Goal: Task Accomplishment & Management: Use online tool/utility

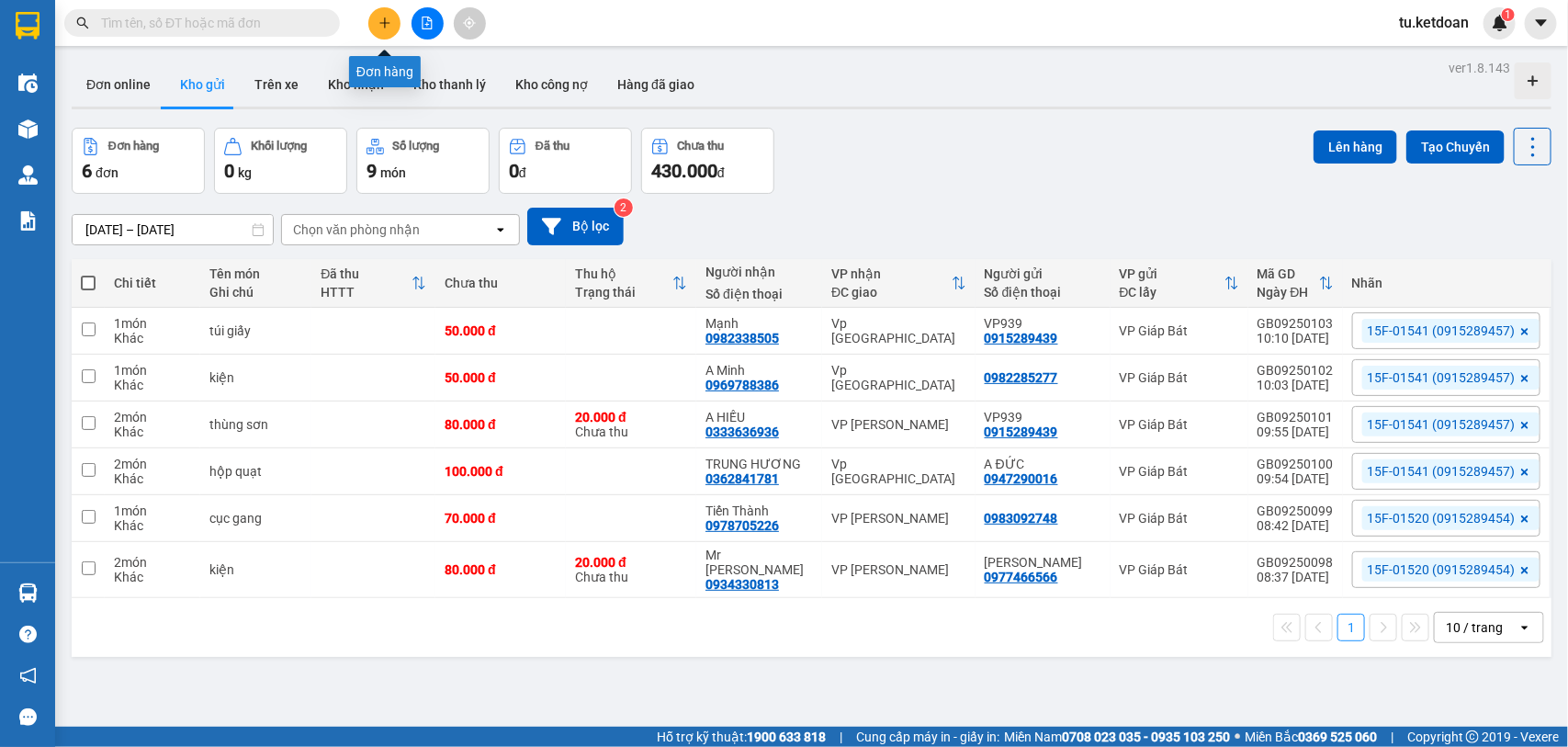
click at [386, 15] on button at bounding box center [384, 24] width 32 height 32
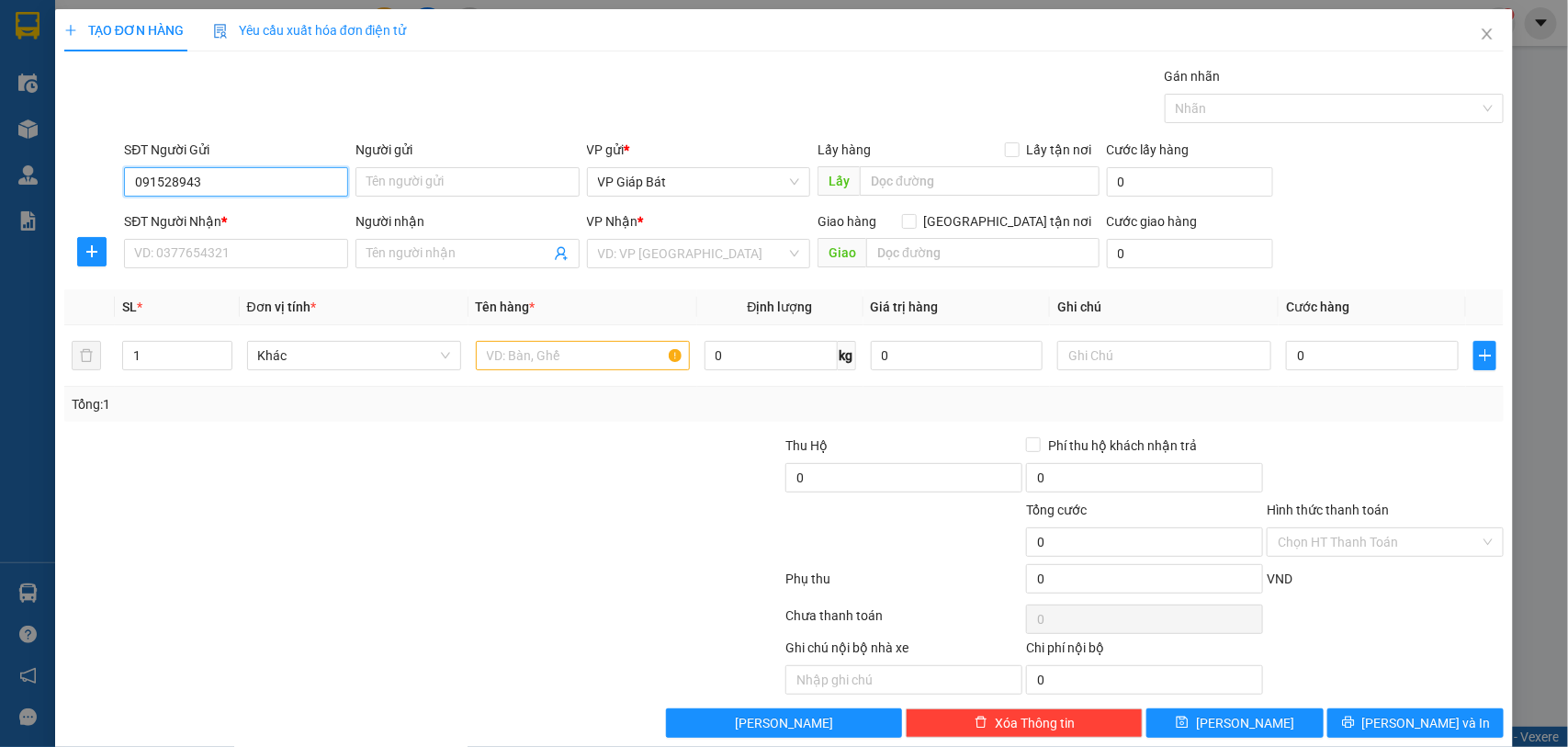
type input "0915289439"
click at [237, 219] on div "0915289439 - VP939" at bounding box center [234, 219] width 200 height 20
type input "VP939"
type input "0915289439"
click at [167, 246] on input "SĐT Người Nhận *" at bounding box center [237, 252] width 224 height 29
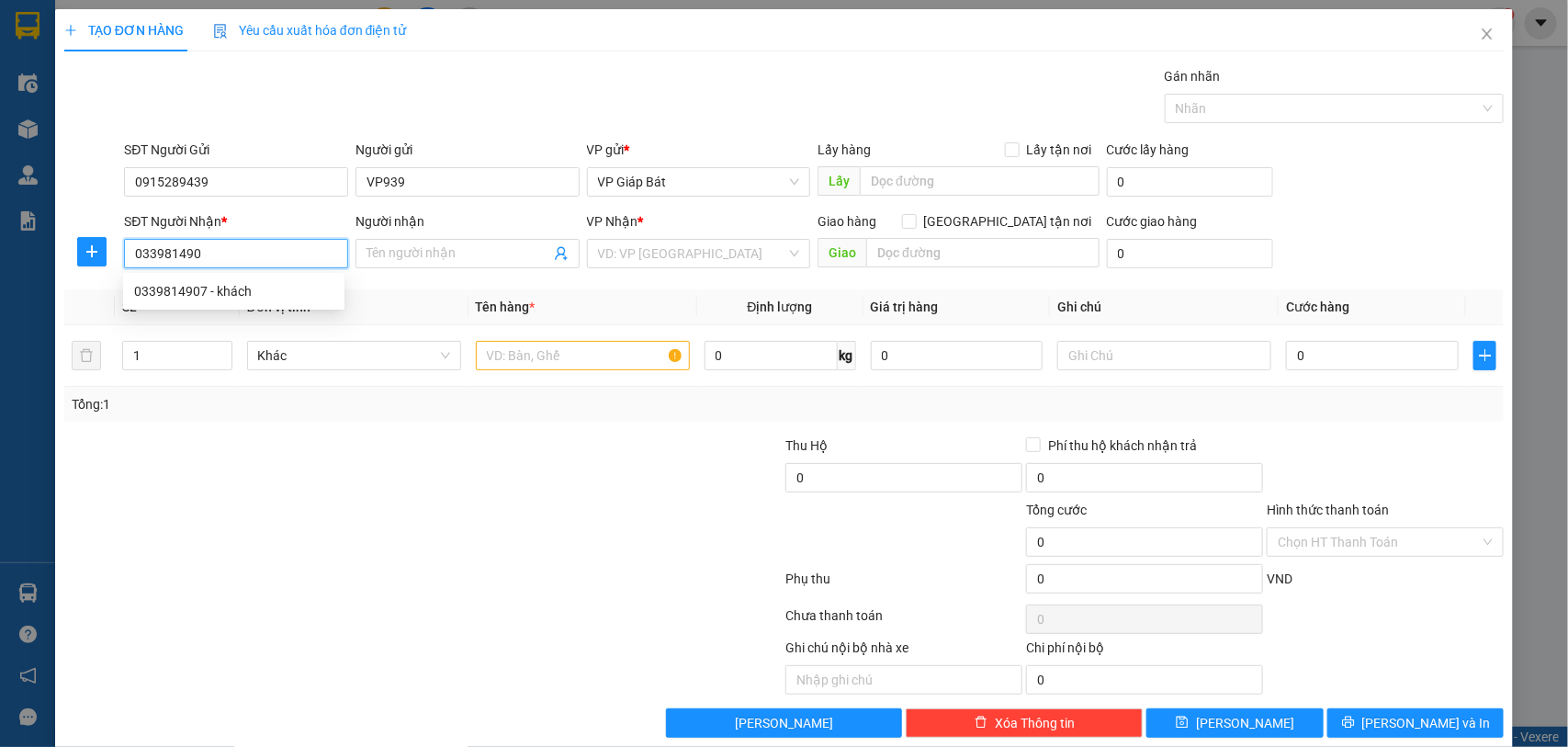
type input "0339814907"
click at [223, 278] on div "0339814907 - khách" at bounding box center [234, 290] width 221 height 29
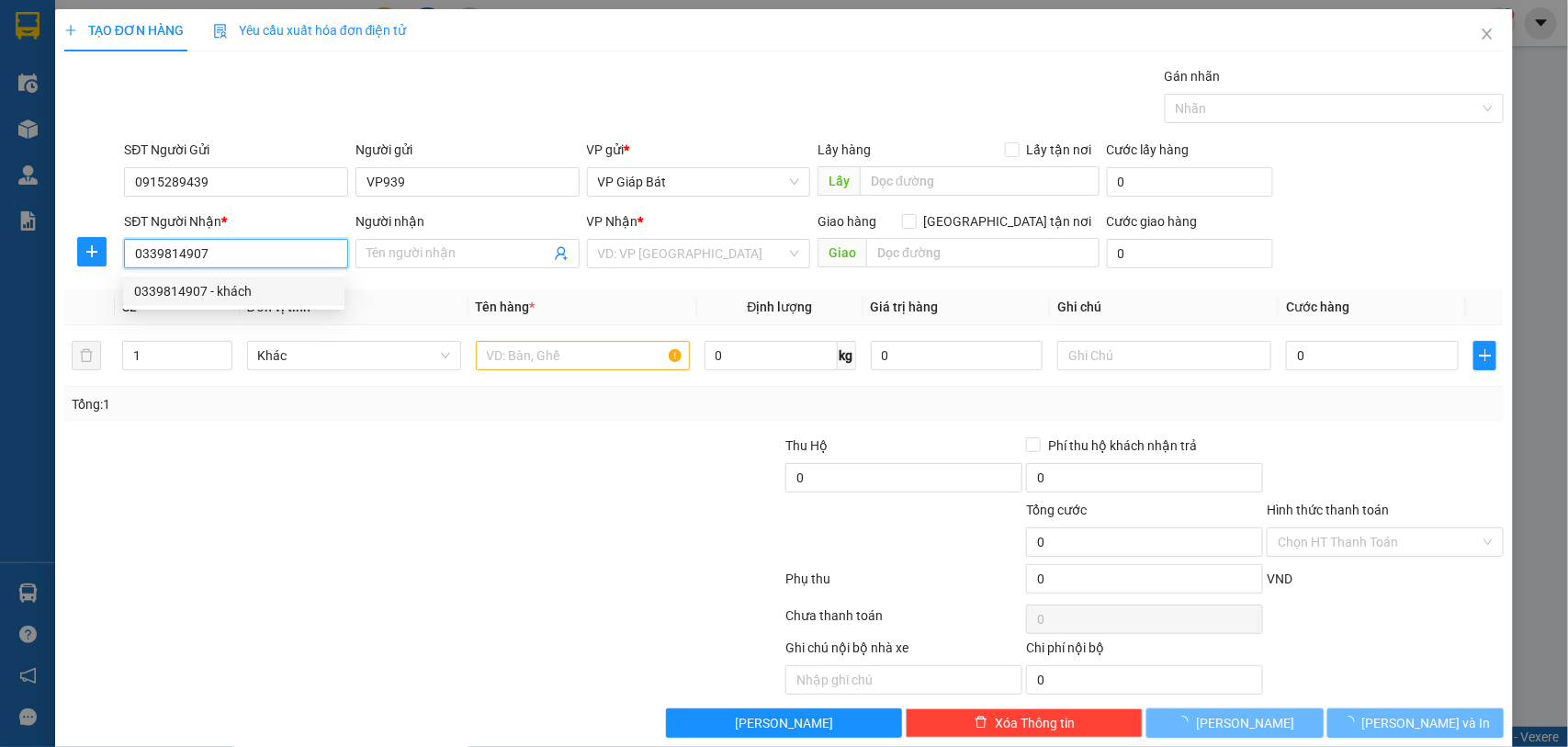
type input "khách"
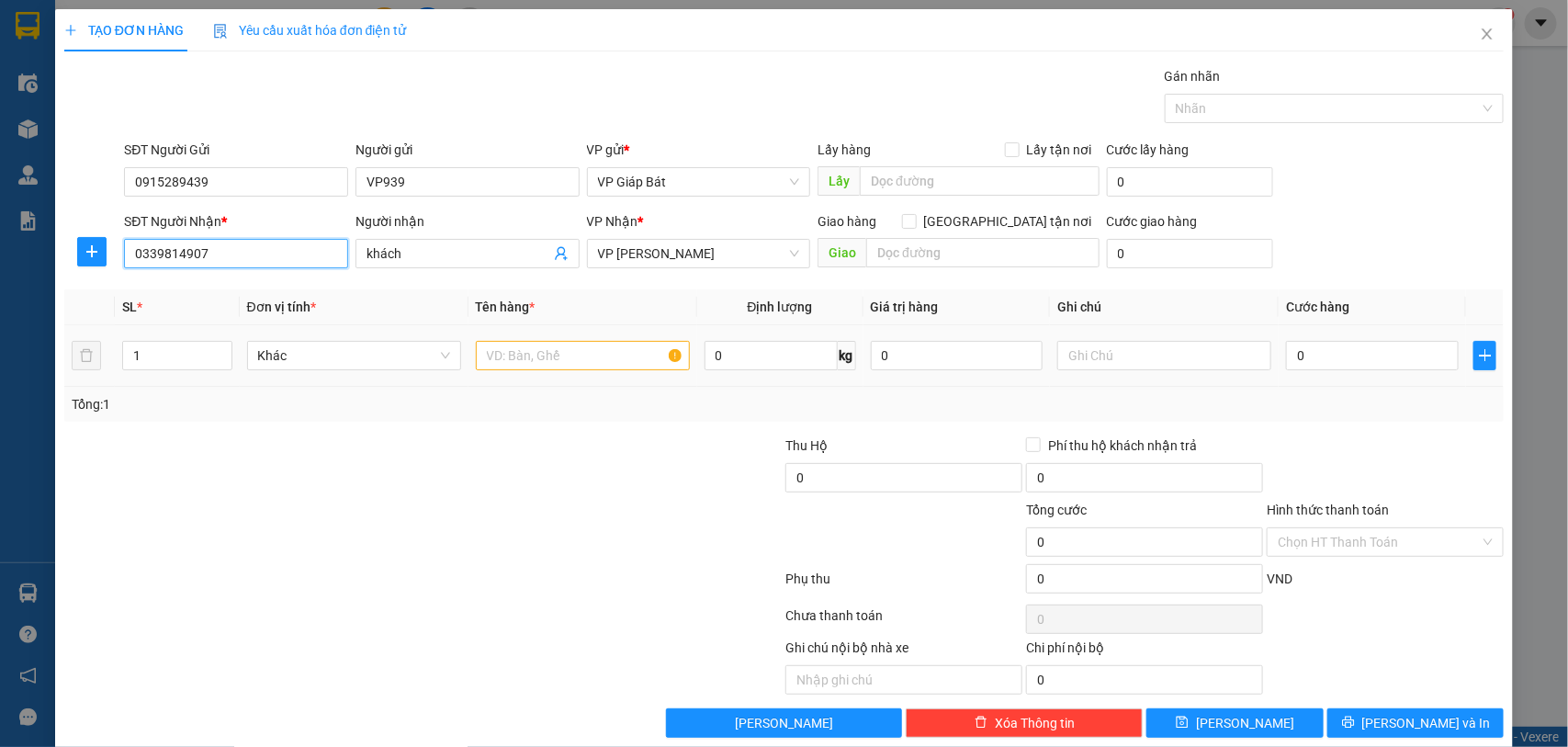
type input "0339814907"
click at [561, 361] on input "text" at bounding box center [582, 355] width 214 height 29
type input "hộp gỗ"
click at [1395, 337] on div "0" at bounding box center [1372, 355] width 172 height 37
click at [1357, 360] on input "0" at bounding box center [1372, 355] width 172 height 29
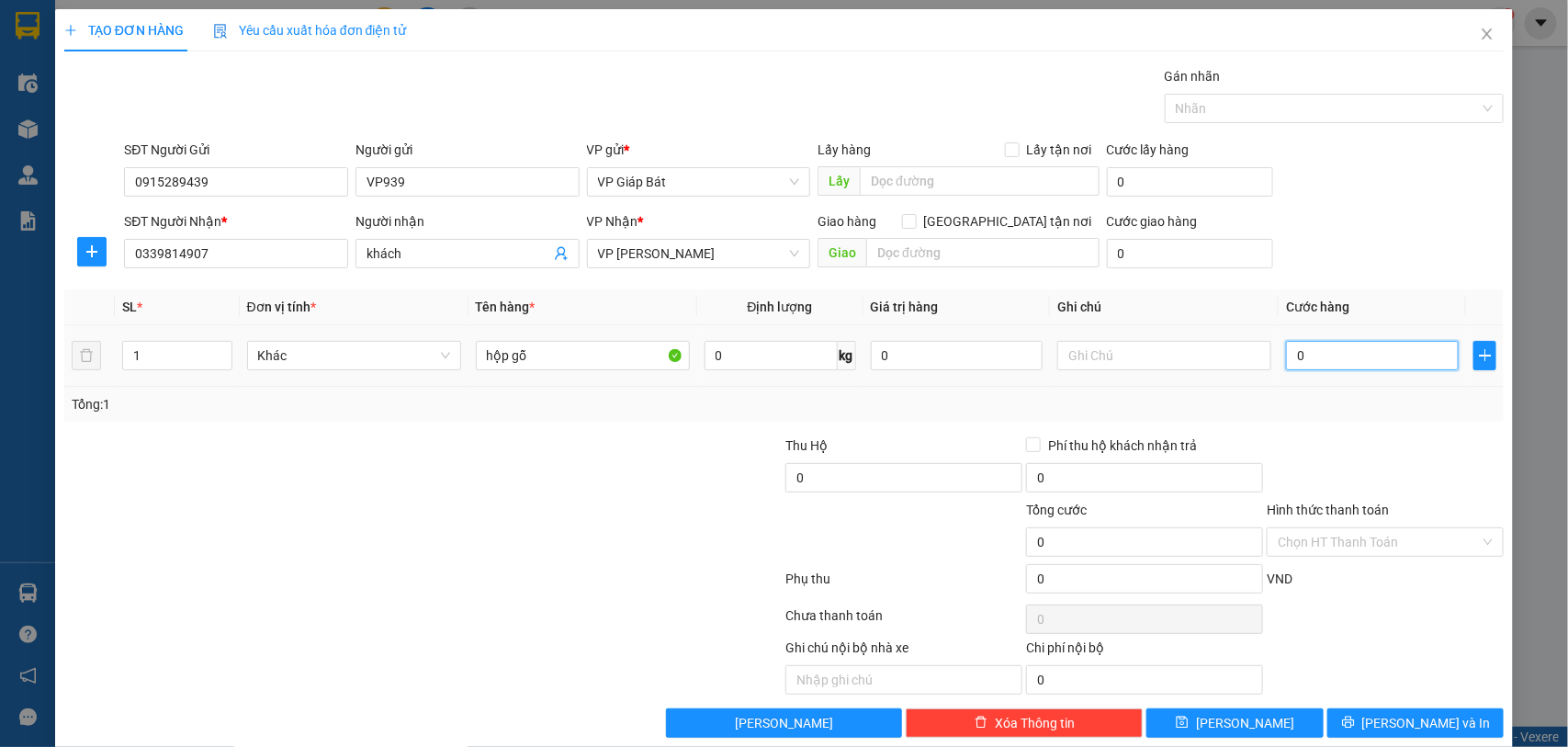
type input "7"
type input "70"
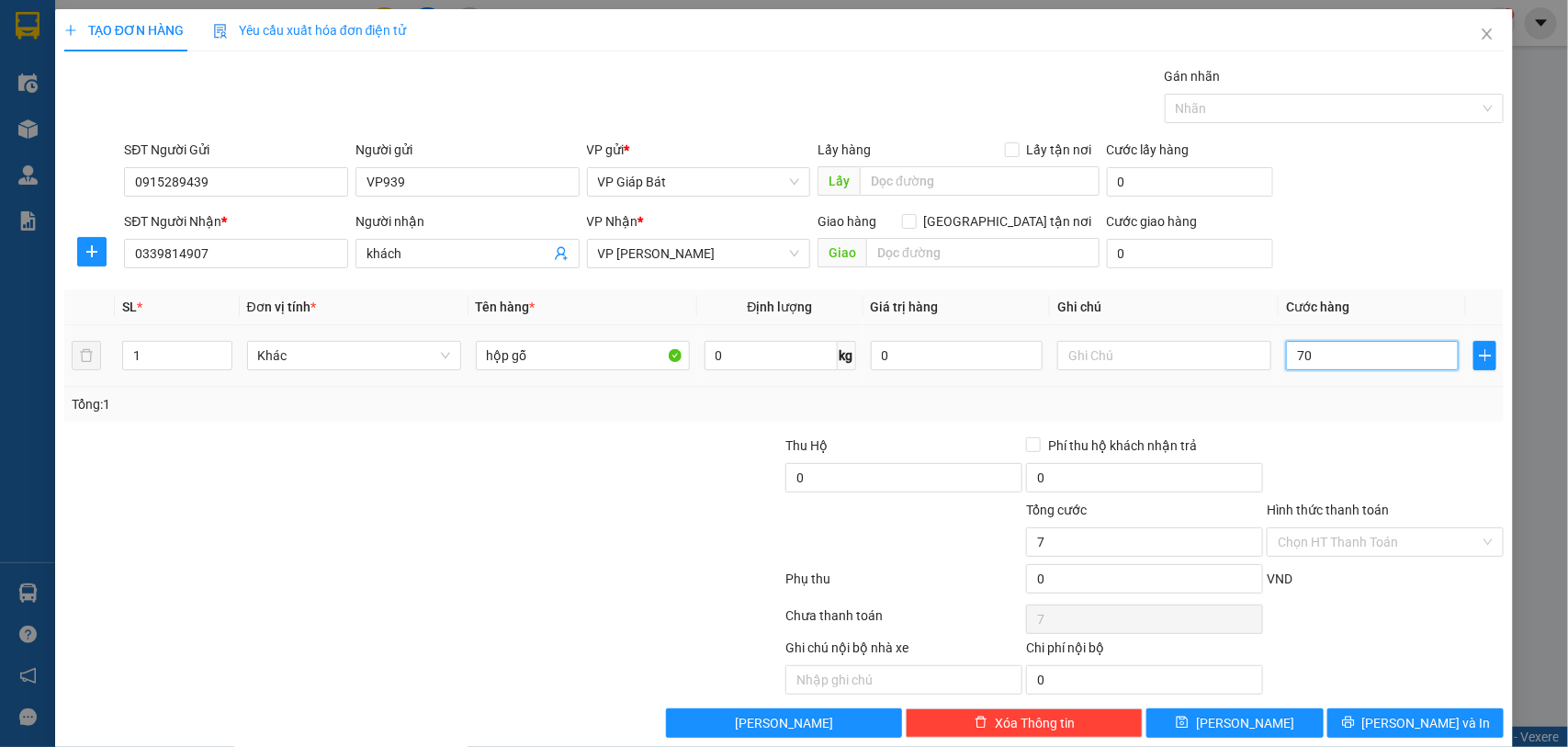
type input "70"
type input "700"
type input "7.000"
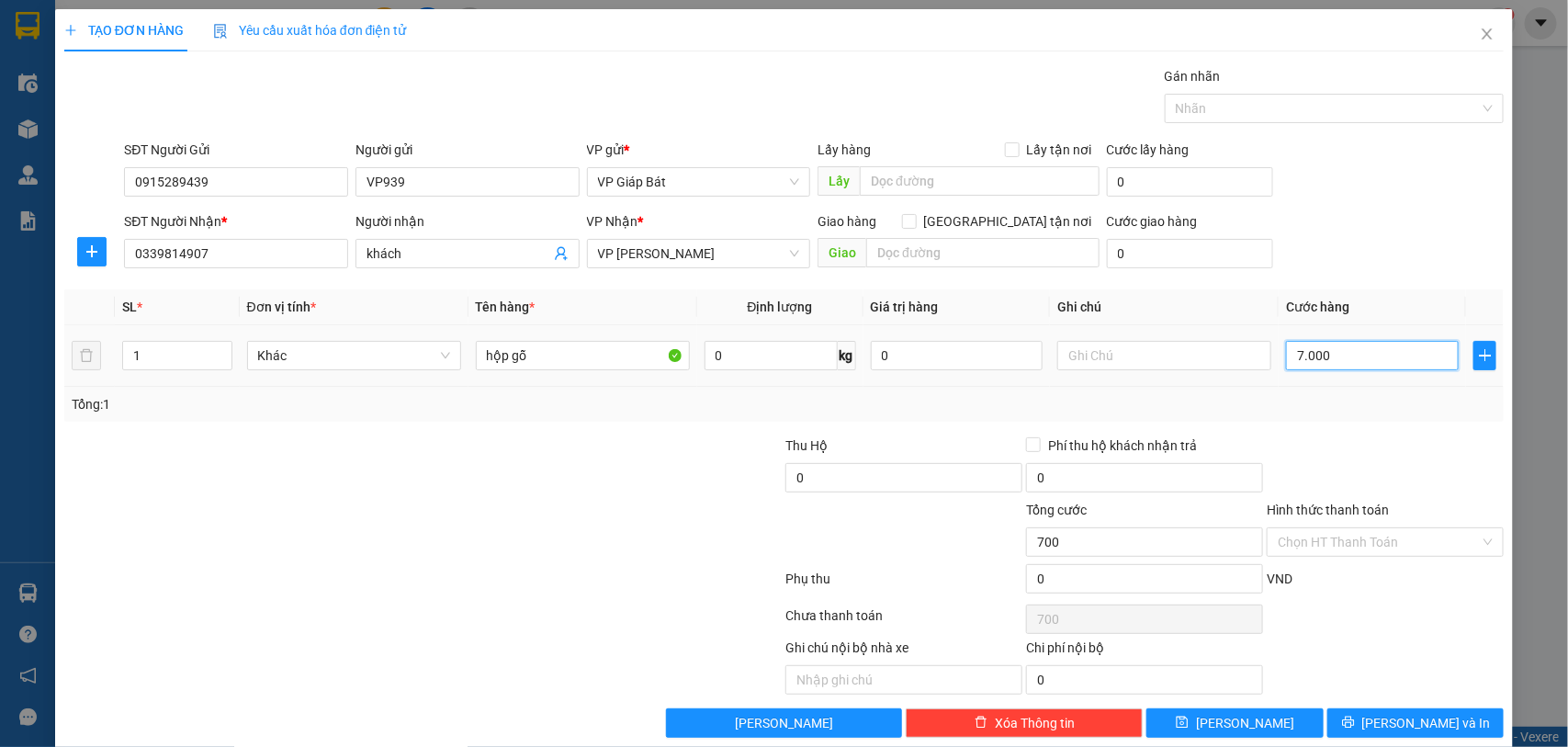
type input "7.000"
type input "70.000"
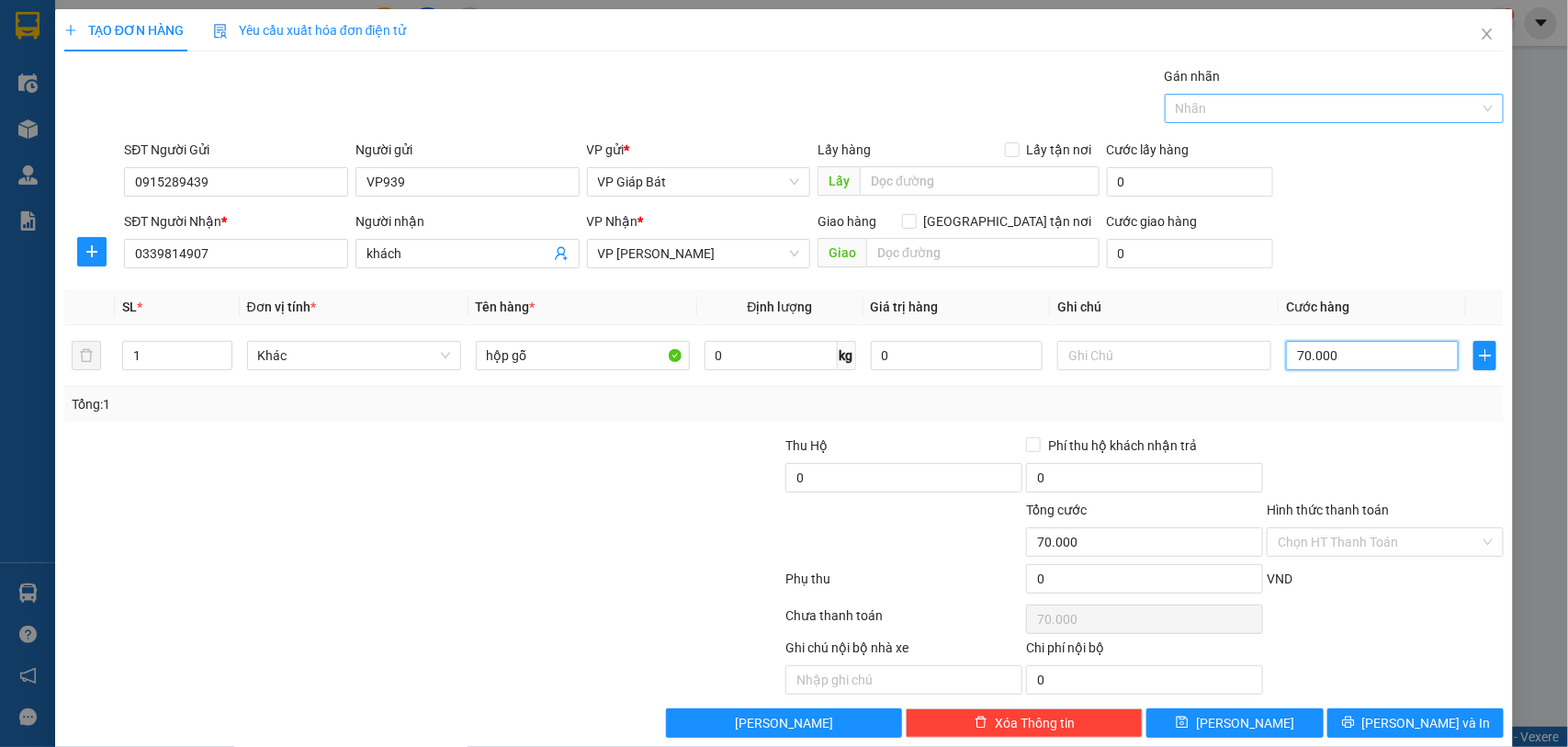
click at [1262, 122] on div "Nhãn" at bounding box center [1334, 107] width 340 height 29
type input "70.000"
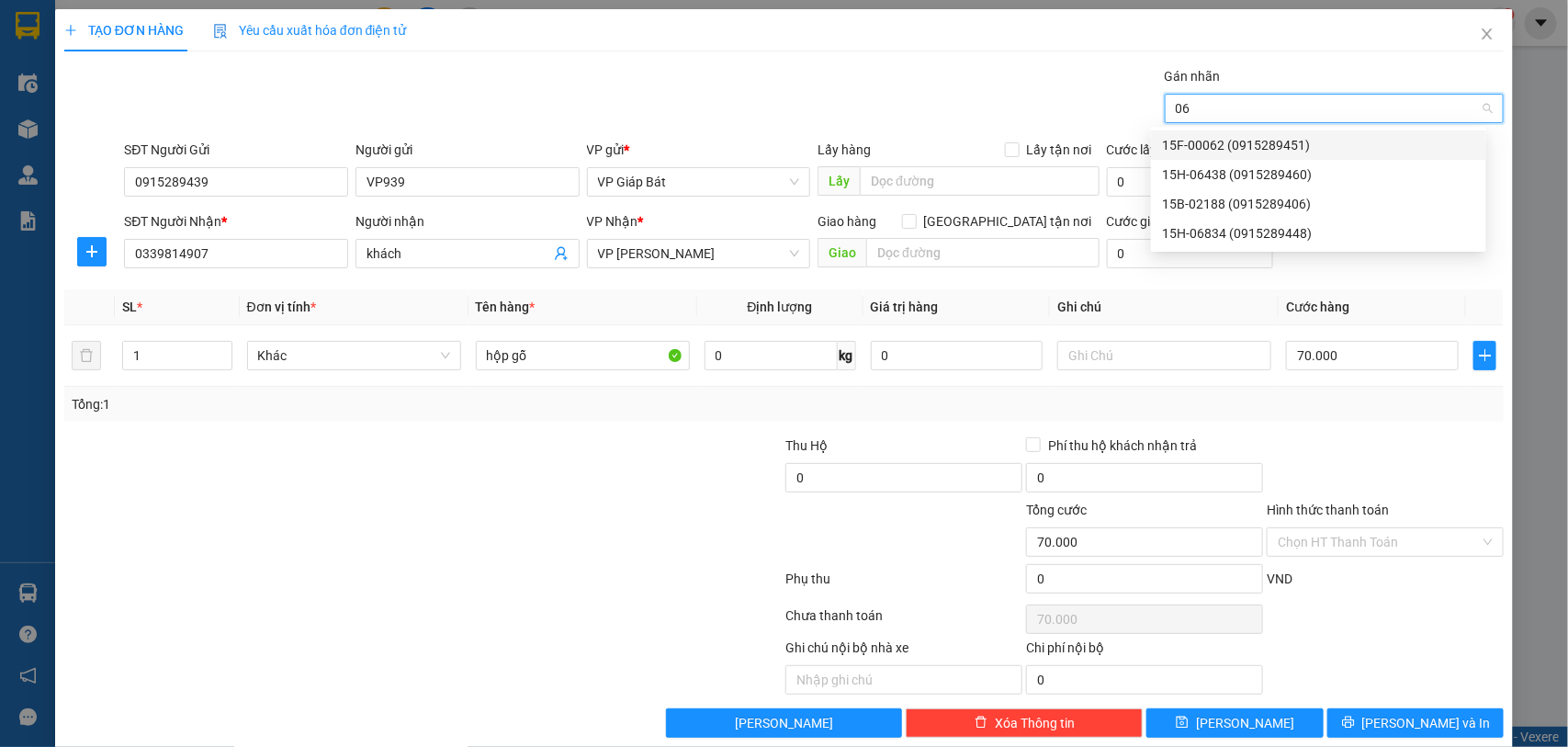
type input "064"
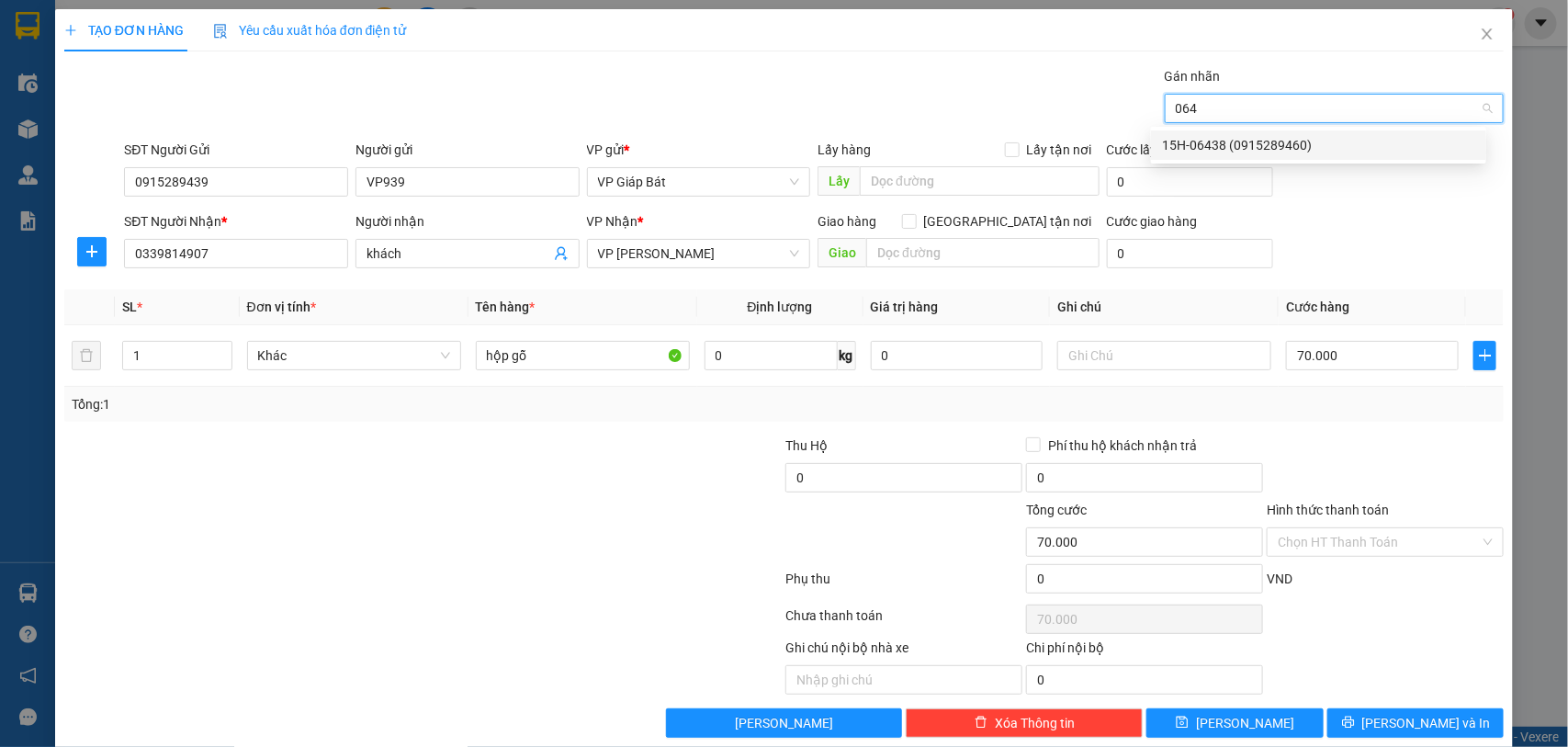
click at [1236, 138] on div "15H-06438 (0915289460)" at bounding box center [1318, 144] width 313 height 20
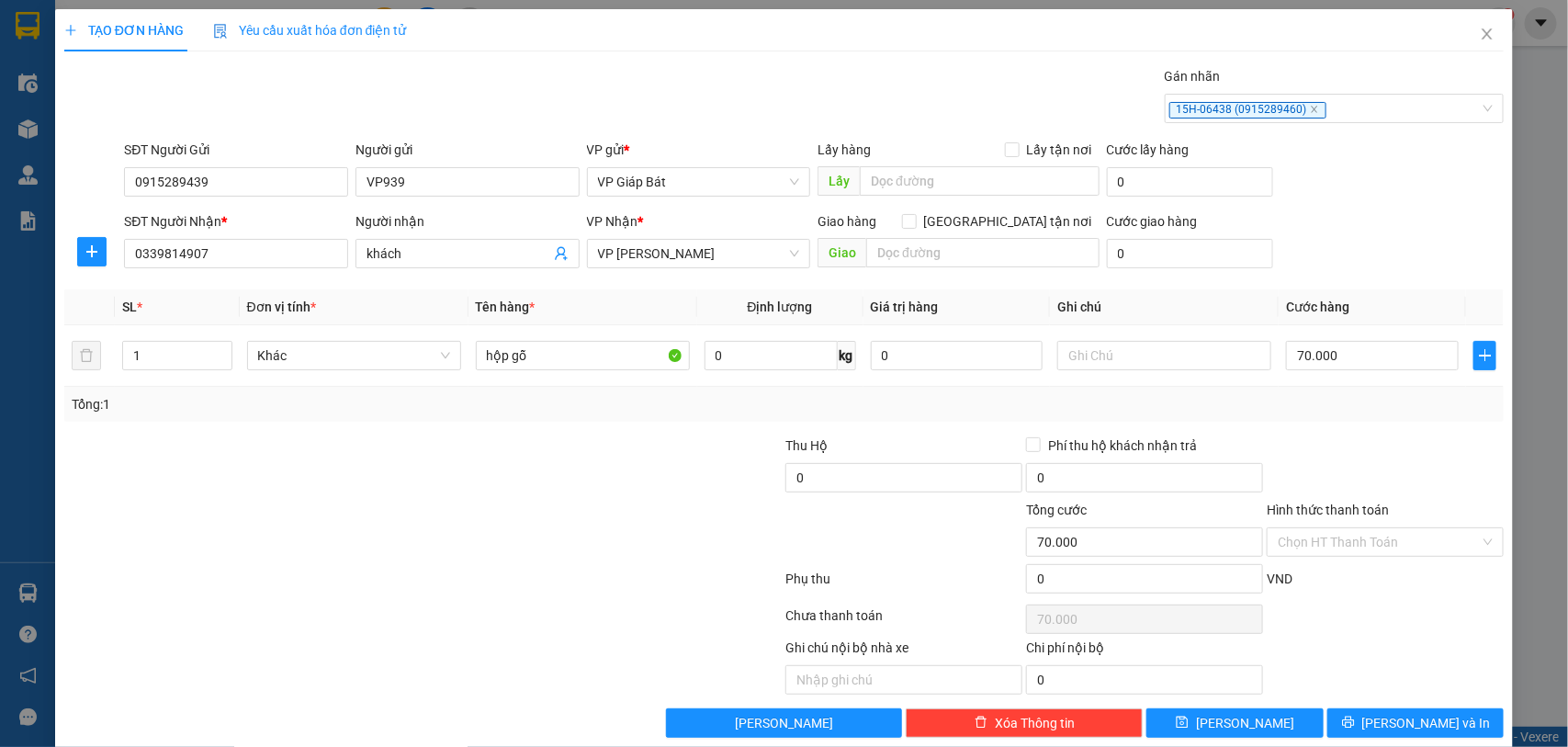
click at [1366, 709] on div "Transit Pickup Surcharge Ids Transit Deliver Surcharge Ids Transit Deliver Surc…" at bounding box center [784, 401] width 1441 height 672
click at [1360, 723] on button "[PERSON_NAME] và In" at bounding box center [1415, 723] width 176 height 29
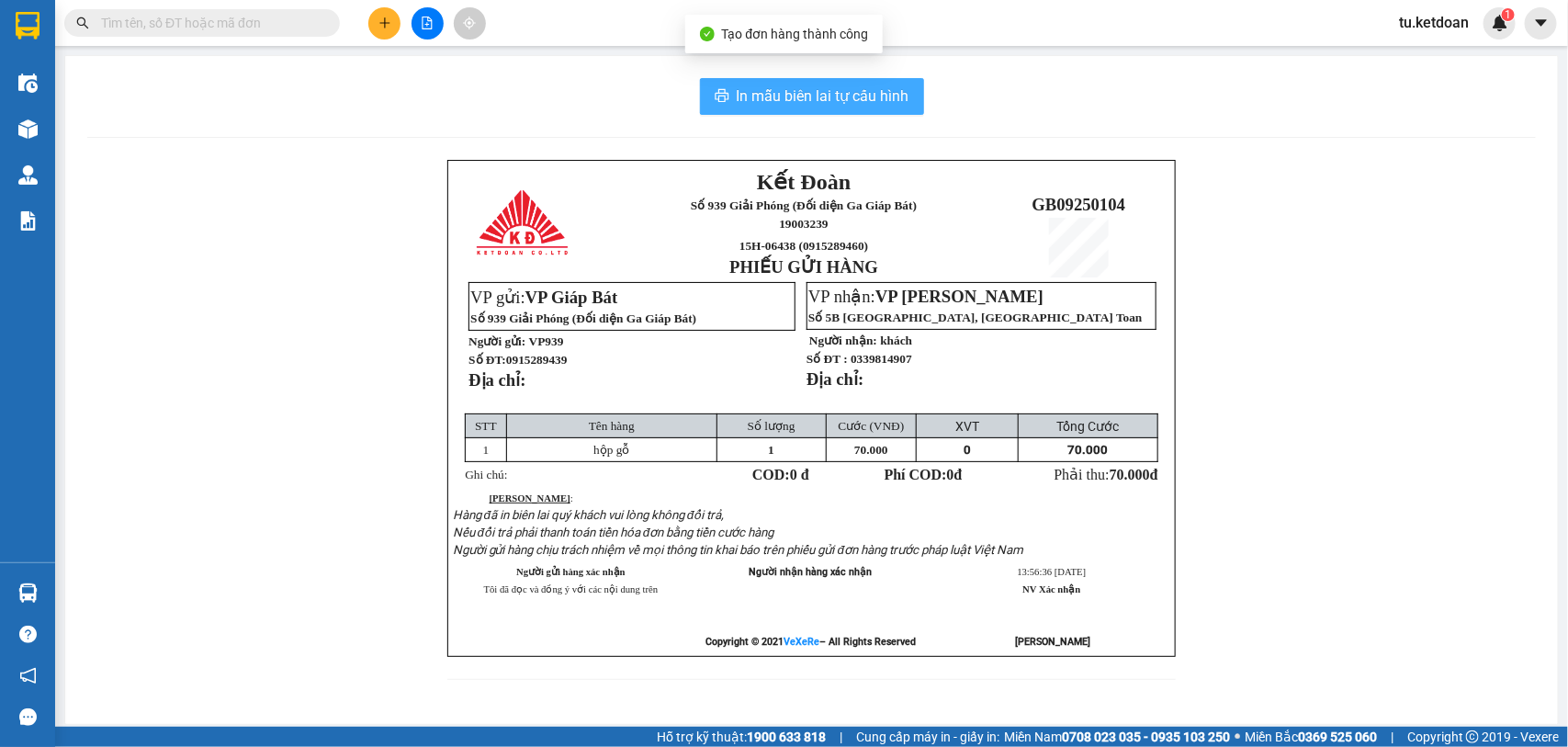
click at [779, 96] on span "In mẫu biên lai tự cấu hình" at bounding box center [823, 96] width 172 height 23
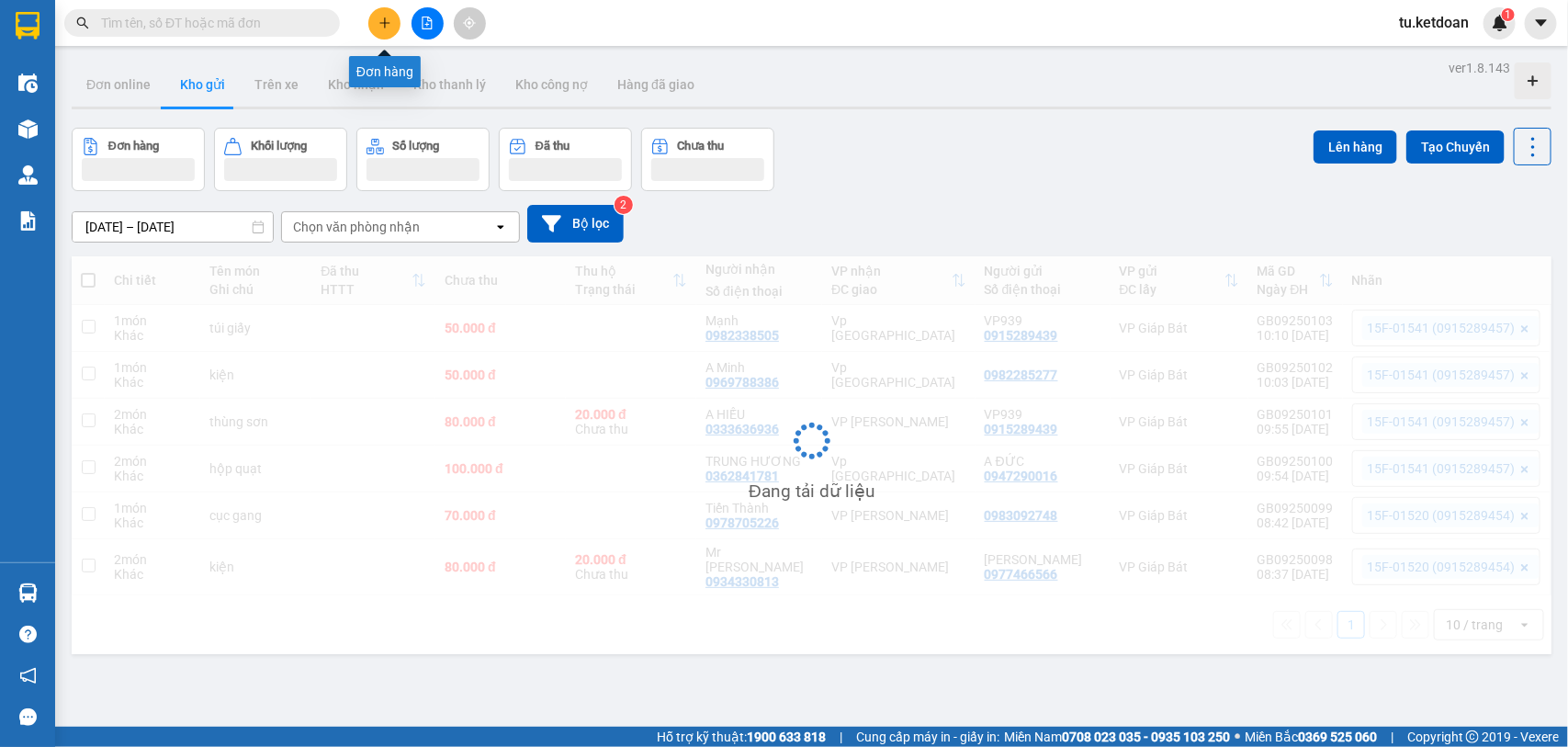
click at [386, 20] on icon "plus" at bounding box center [385, 24] width 13 height 13
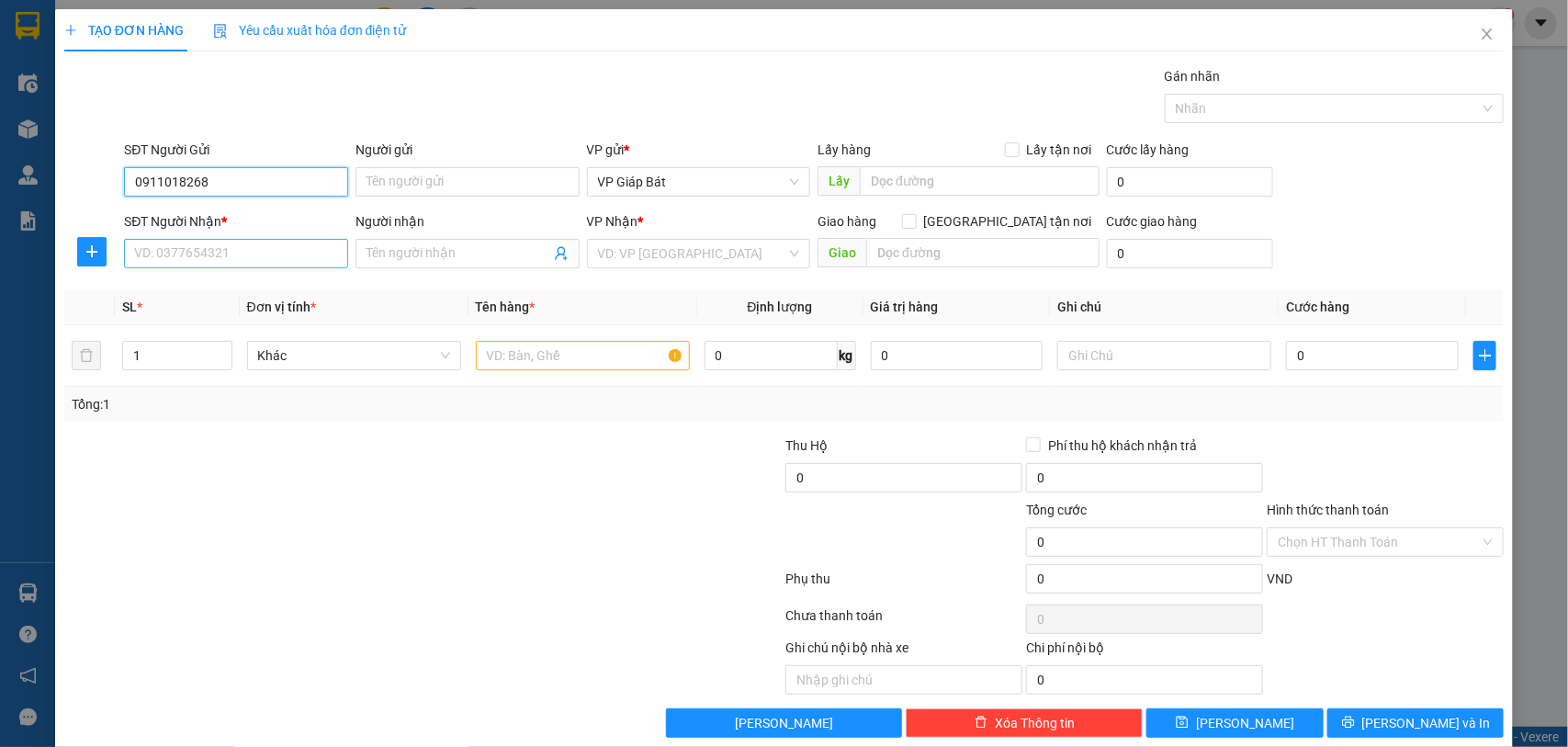
type input "0911018268"
click at [231, 250] on input "SĐT Người Nhận *" at bounding box center [237, 252] width 224 height 29
type input "0966795266"
click at [421, 255] on input "Người nhận" at bounding box center [458, 252] width 184 height 20
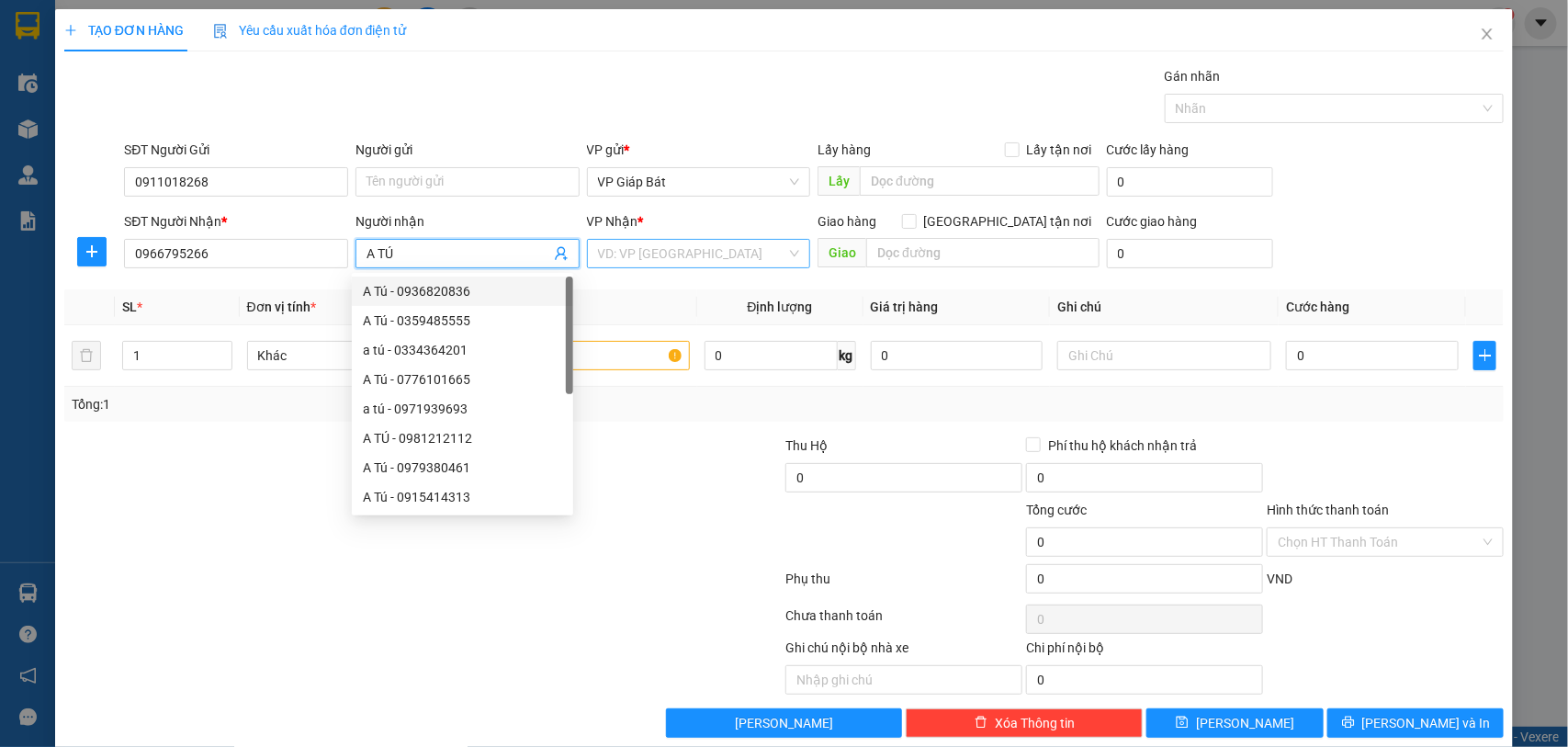
type input "A TÚ"
click at [622, 248] on input "search" at bounding box center [693, 252] width 189 height 27
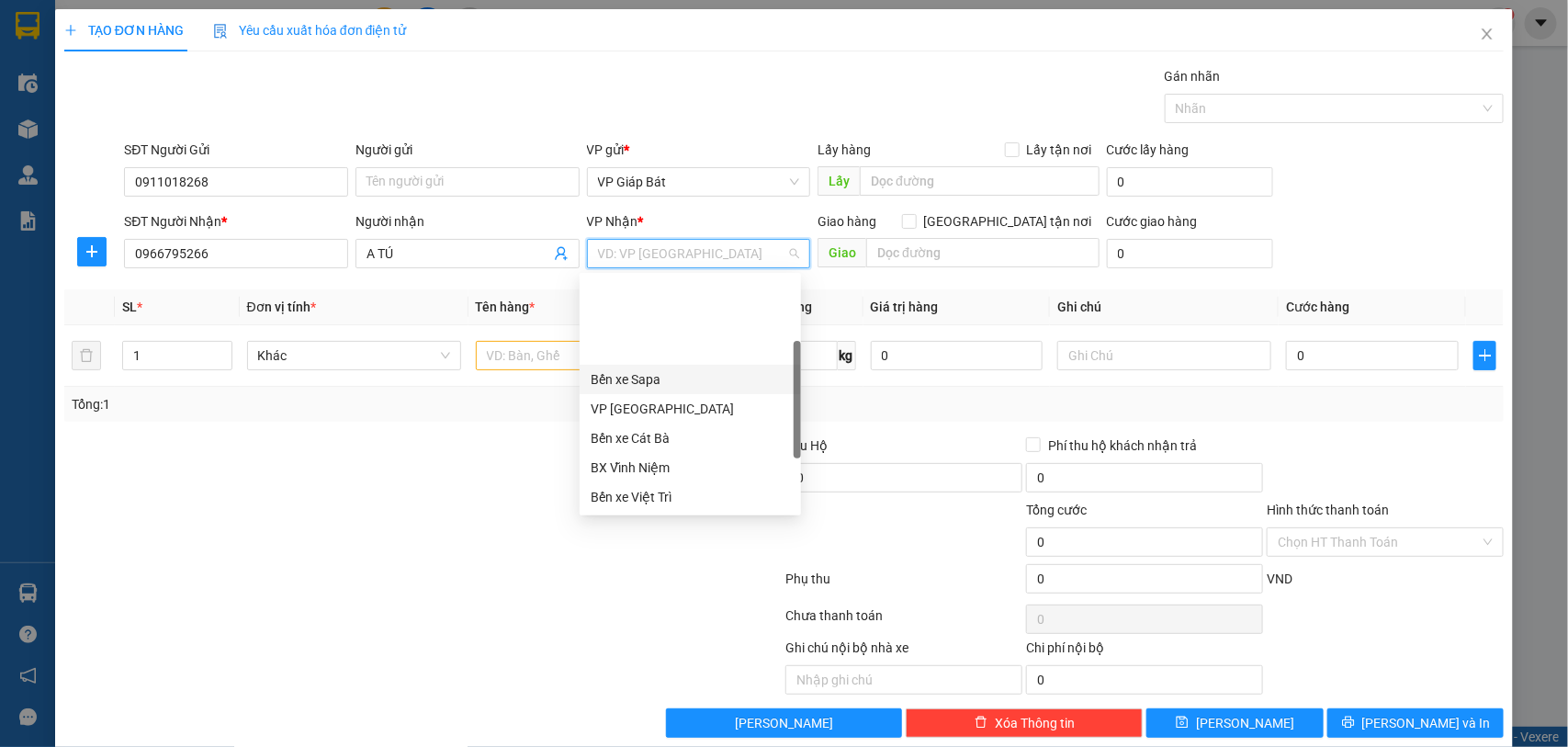
scroll to position [91, 0]
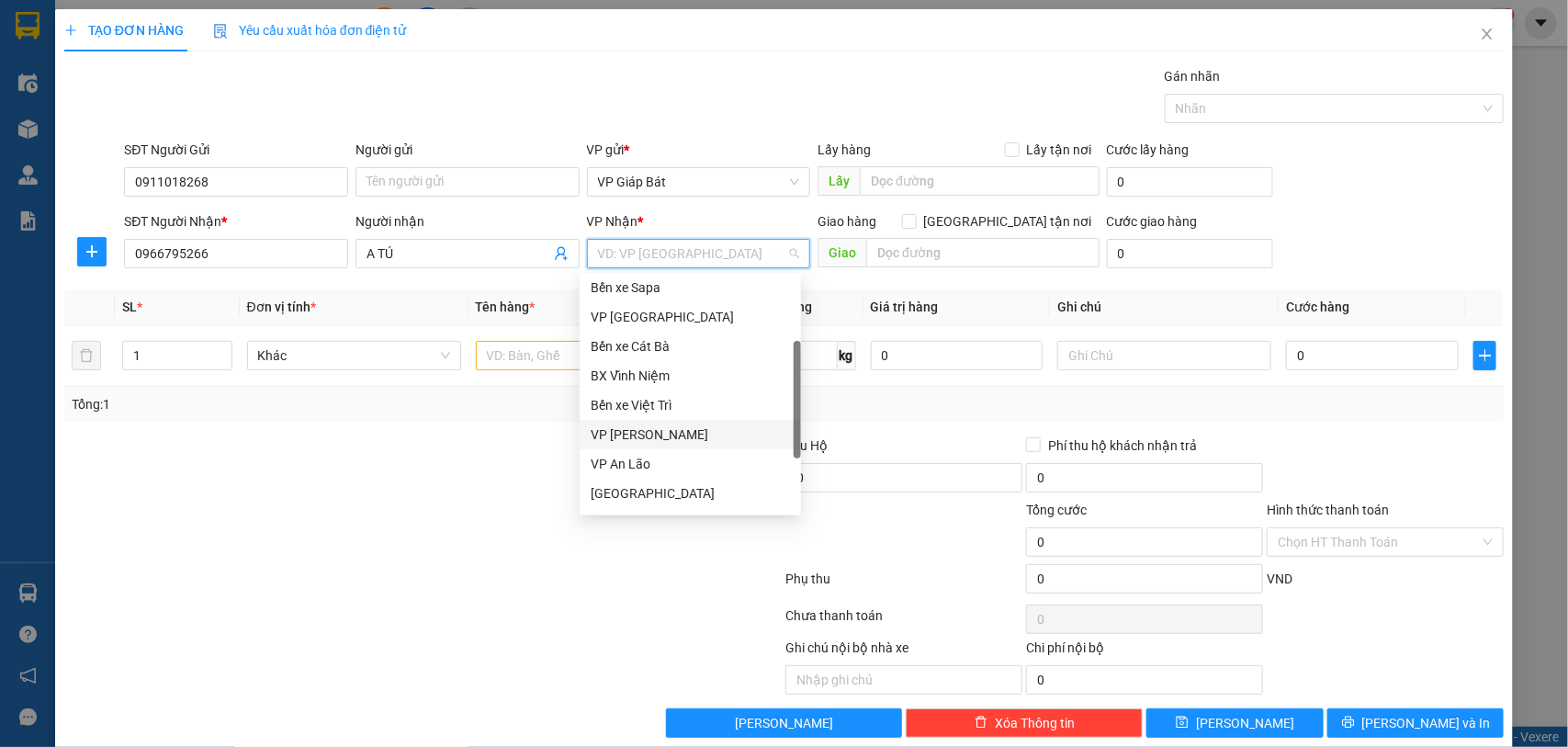
click at [662, 438] on div "VP [PERSON_NAME]" at bounding box center [691, 433] width 200 height 20
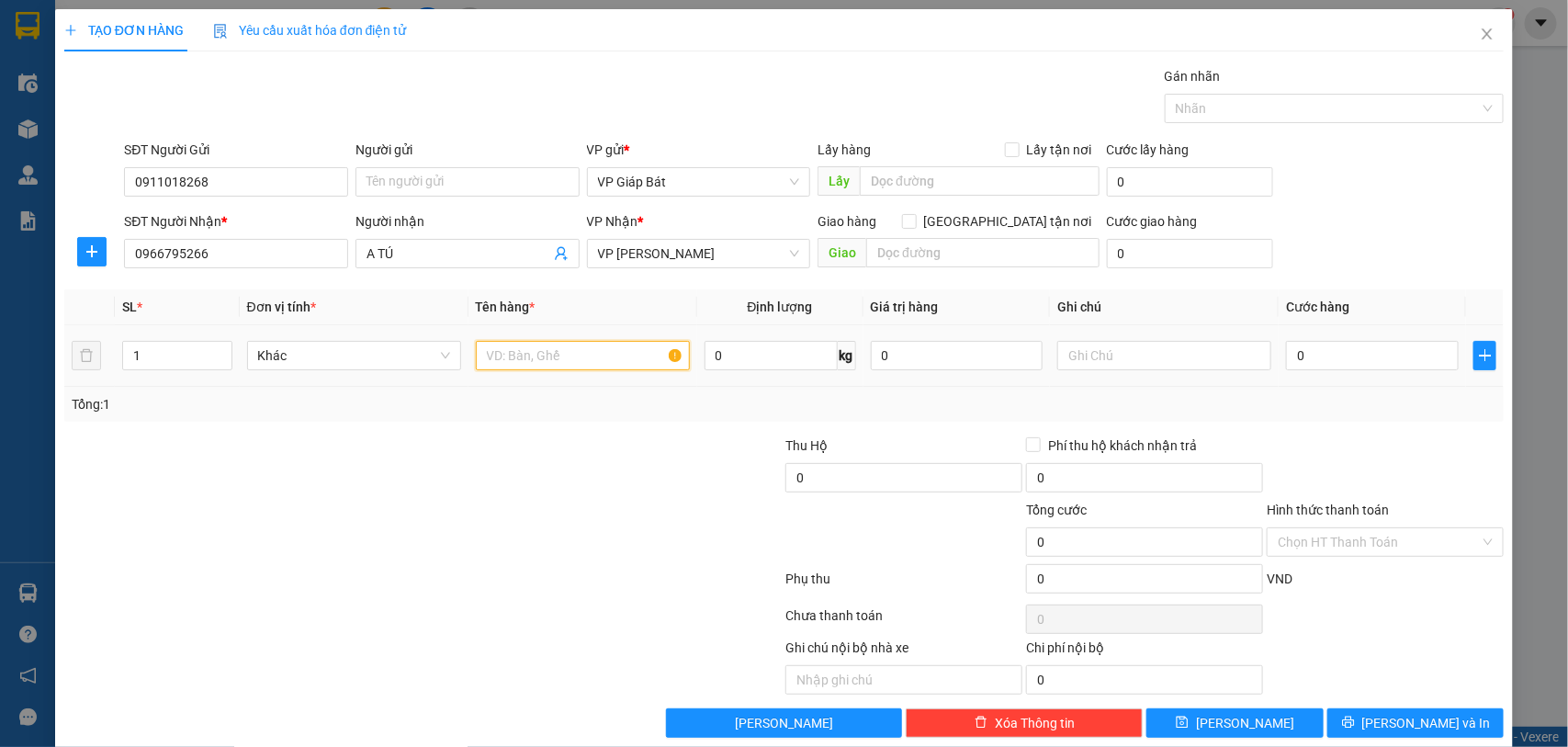
click at [540, 360] on input "text" at bounding box center [582, 355] width 214 height 29
type input "Bọc nhỏ"
click at [1297, 351] on input "0" at bounding box center [1372, 355] width 172 height 29
type input "5"
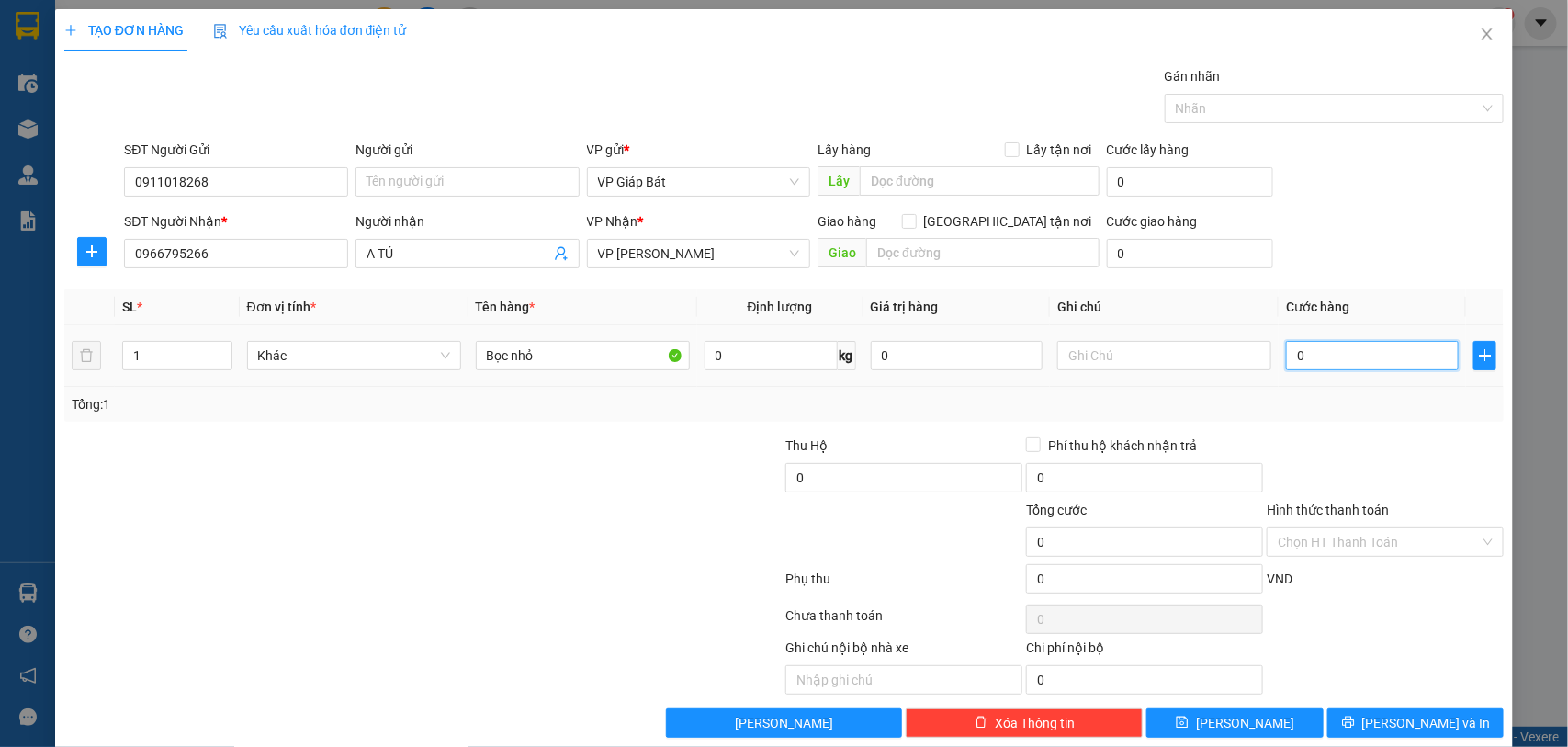
type input "5"
type input "50"
type input "500"
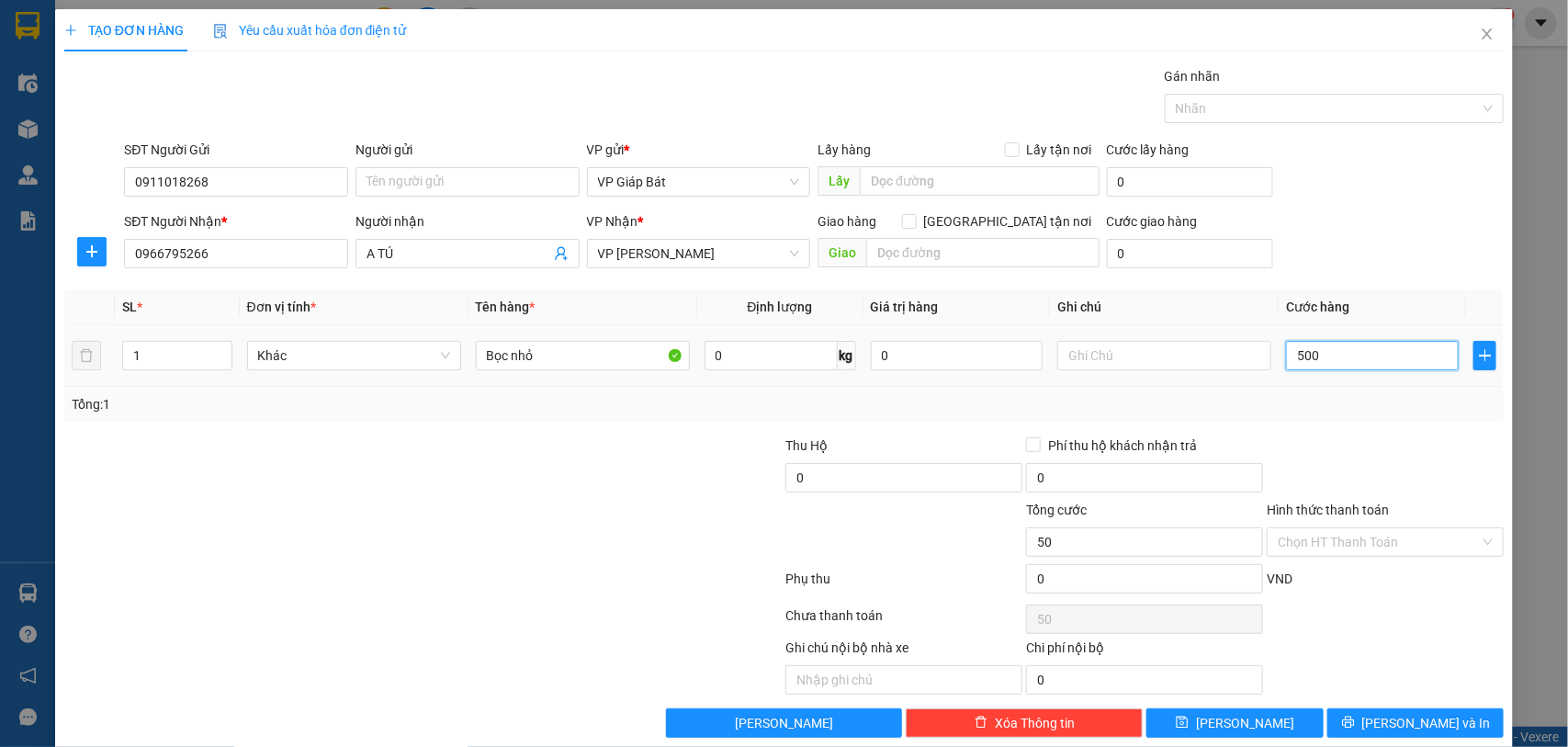
type input "500"
type input "5.000"
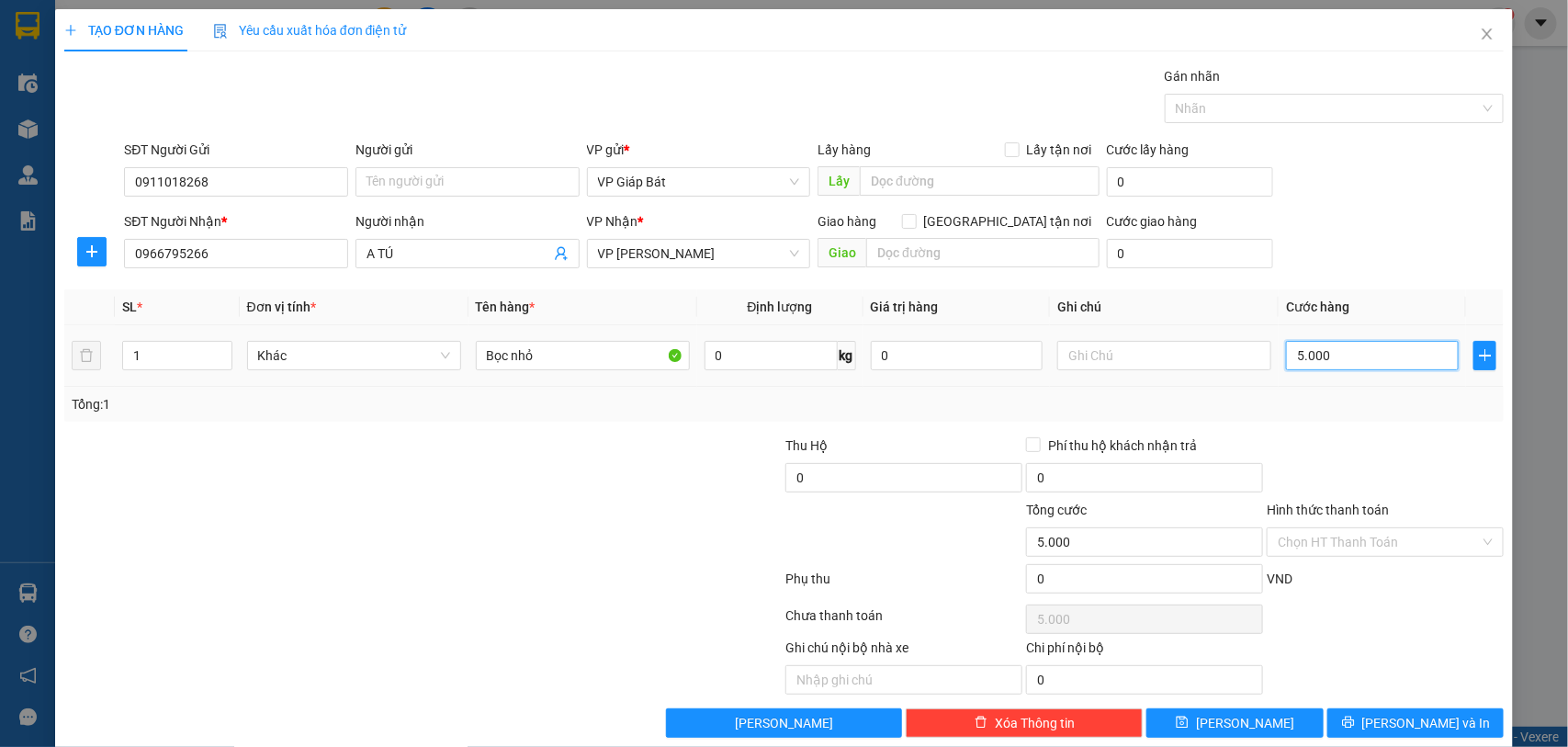
type input "50.000"
click at [1242, 106] on div at bounding box center [1325, 107] width 312 height 22
type input "50.000"
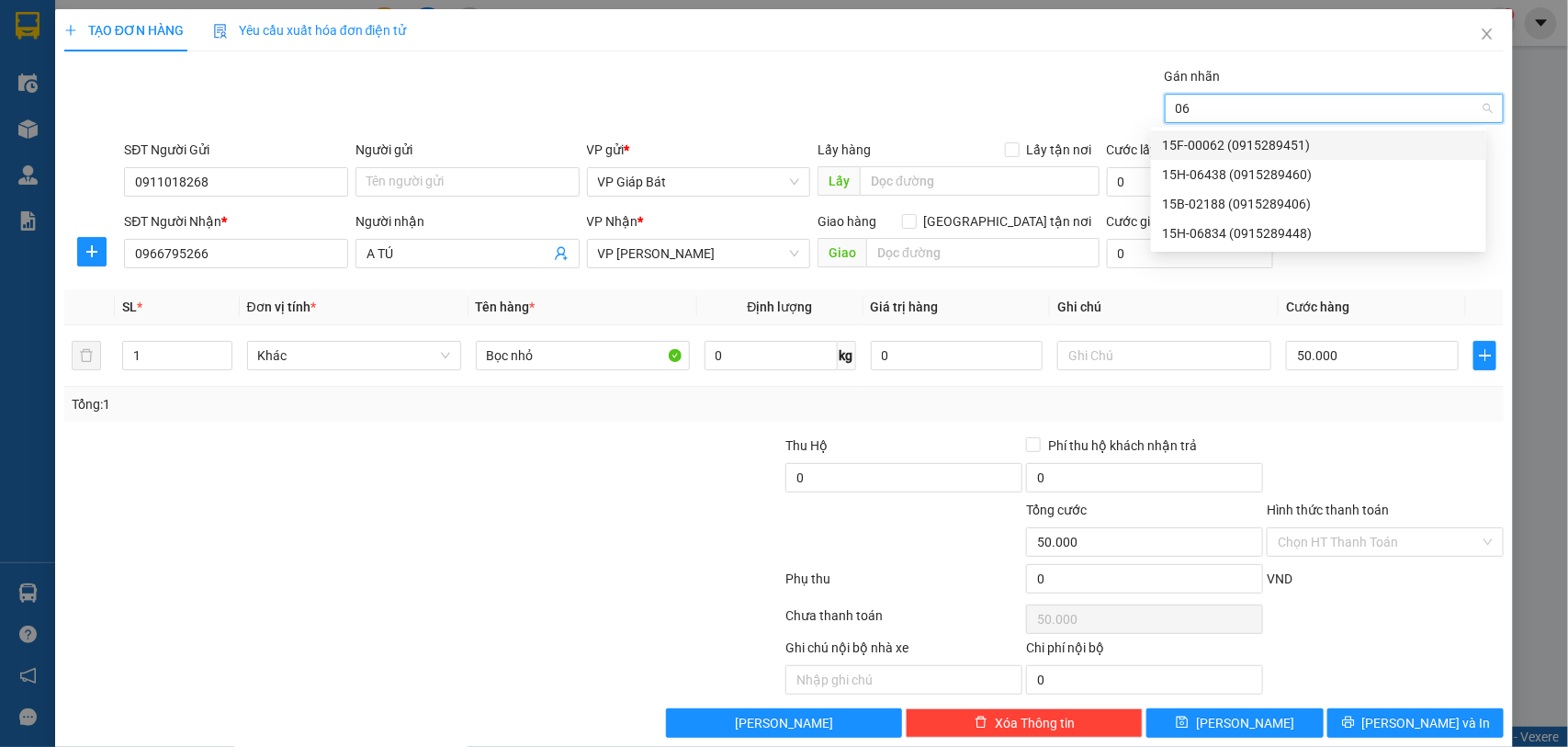
type input "064"
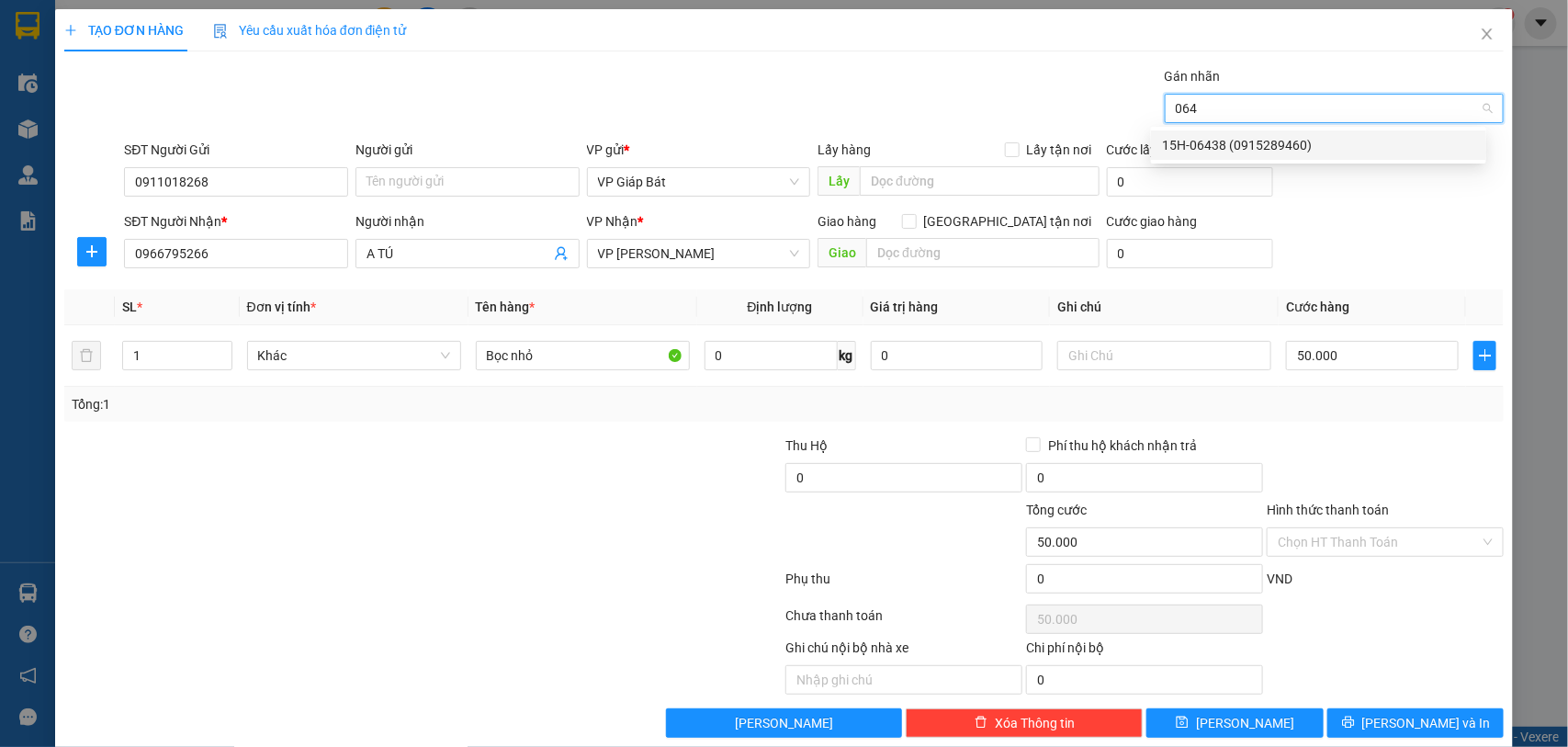
click at [1224, 147] on div "15H-06438 (0915289460)" at bounding box center [1318, 144] width 313 height 20
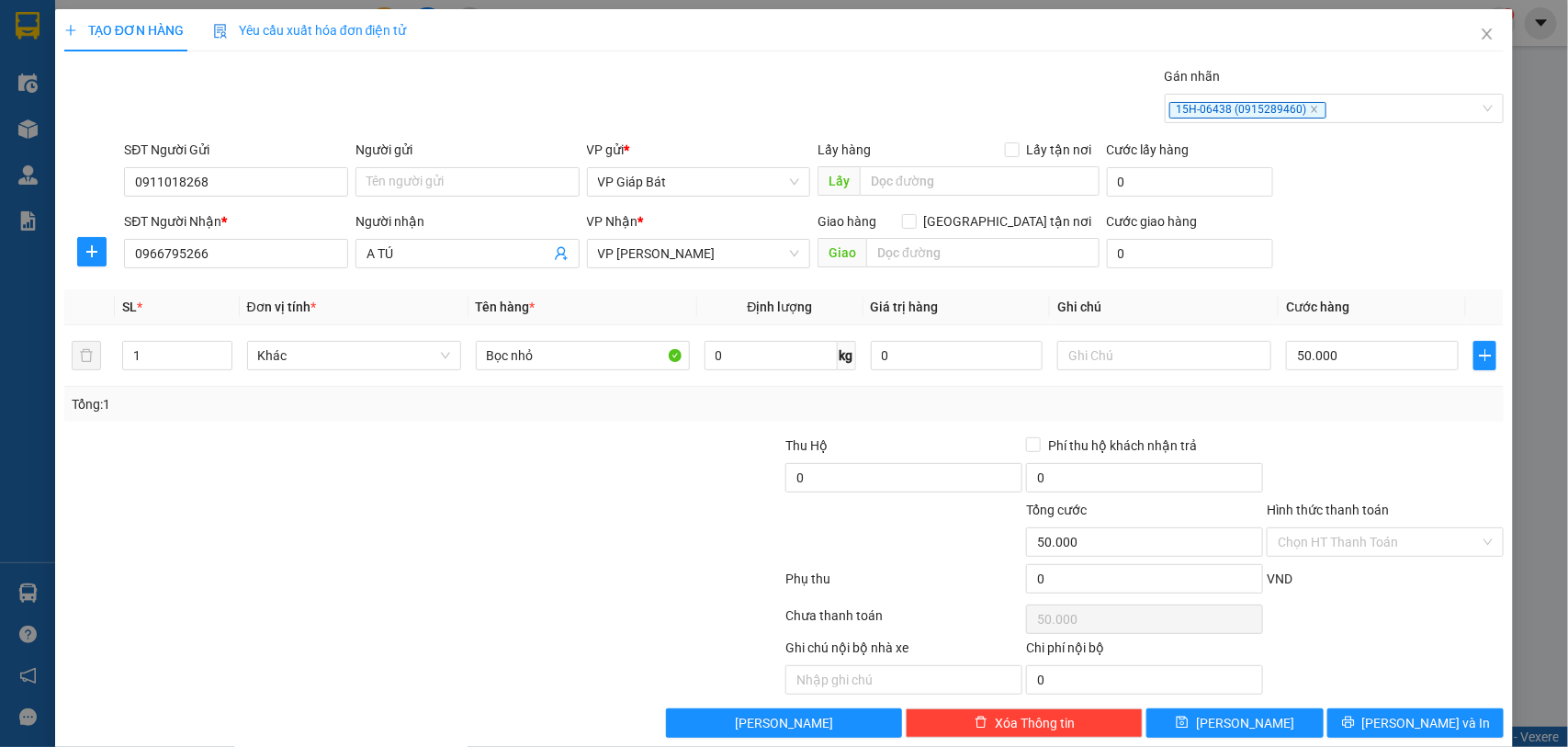
click at [1388, 706] on div "Transit Pickup Surcharge Ids Transit Deliver Surcharge Ids Transit Deliver Surc…" at bounding box center [784, 401] width 1441 height 672
click at [1346, 710] on button "[PERSON_NAME] và In" at bounding box center [1415, 723] width 176 height 29
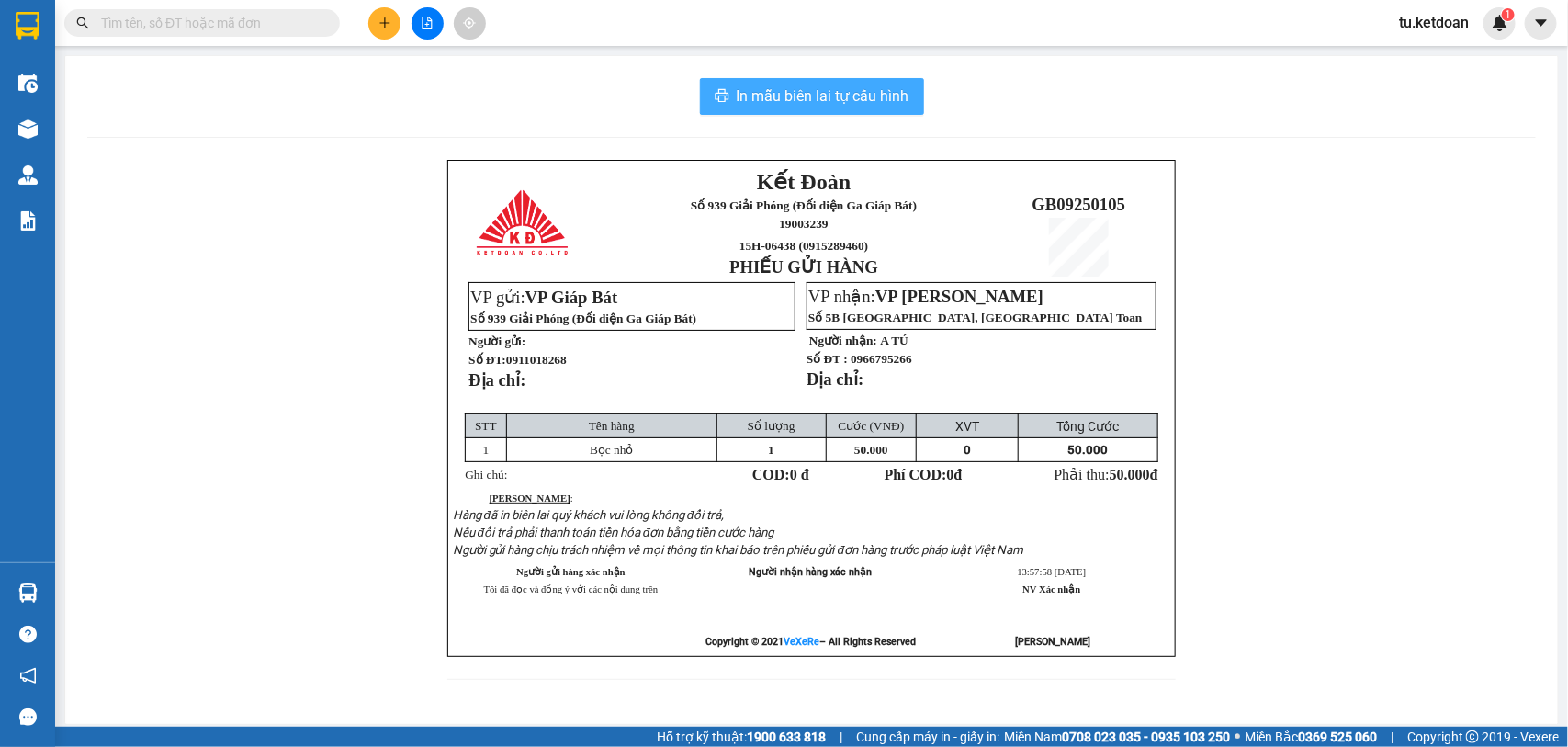
drag, startPoint x: 802, startPoint y: 102, endPoint x: 784, endPoint y: 158, distance: 58.8
click at [795, 101] on span "In mẫu biên lai tự cấu hình" at bounding box center [823, 96] width 172 height 23
